Goal: Information Seeking & Learning: Learn about a topic

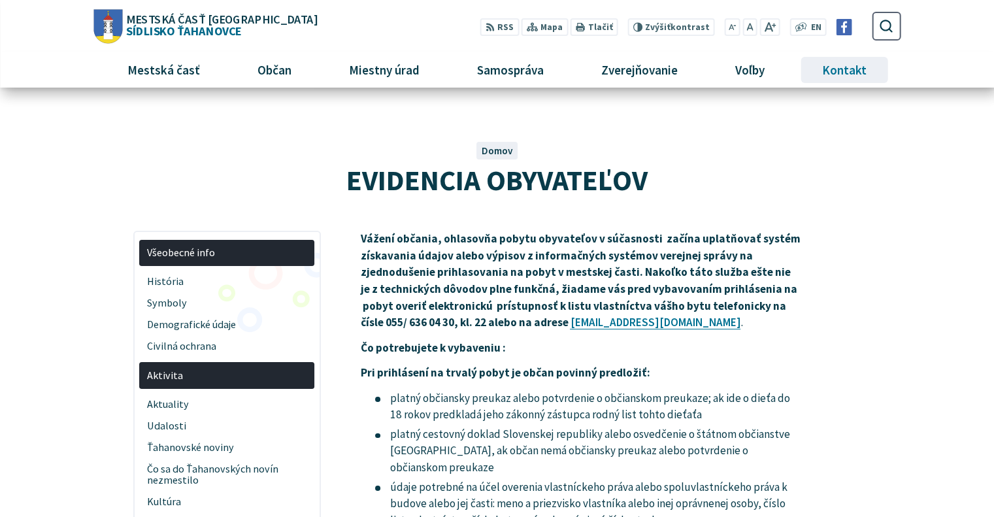
click at [842, 68] on span "Kontakt" at bounding box center [845, 69] width 54 height 35
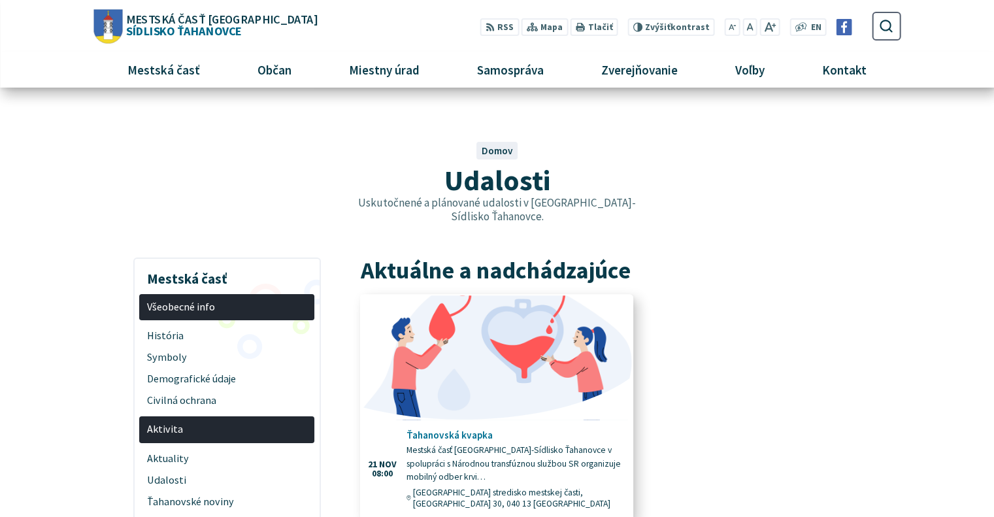
click at [569, 378] on img at bounding box center [496, 357] width 311 height 142
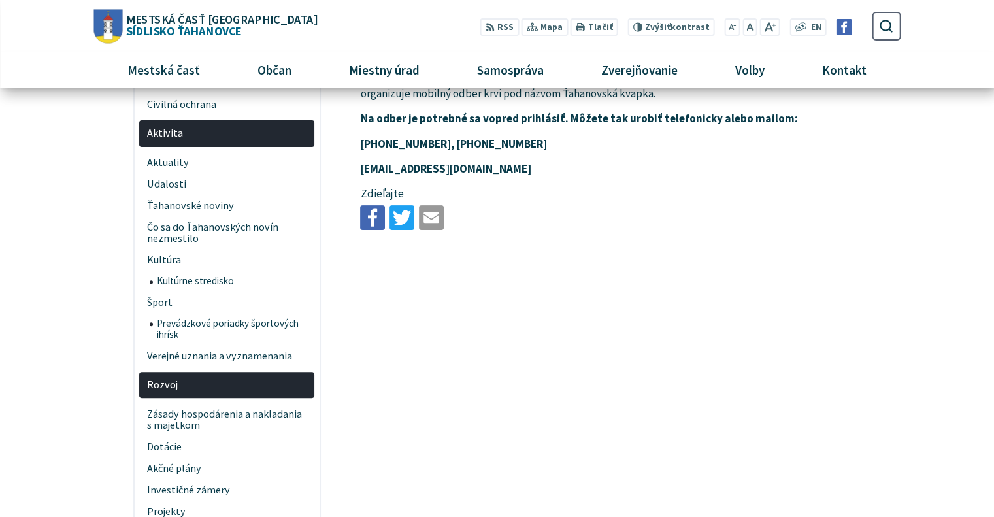
scroll to position [131, 0]
